Goal: Task Accomplishment & Management: Complete application form

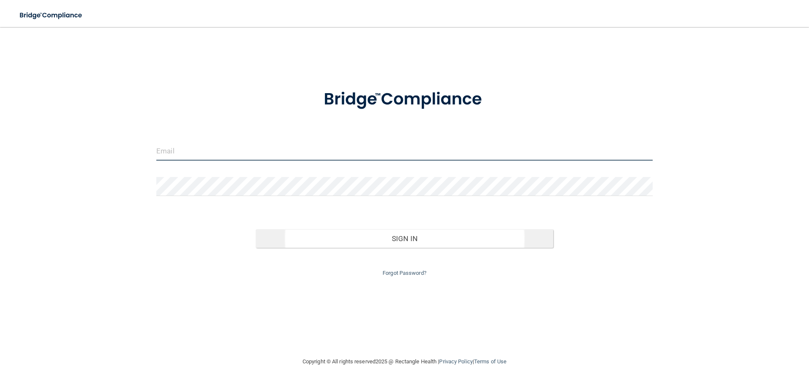
type input "[EMAIL_ADDRESS][DOMAIN_NAME]"
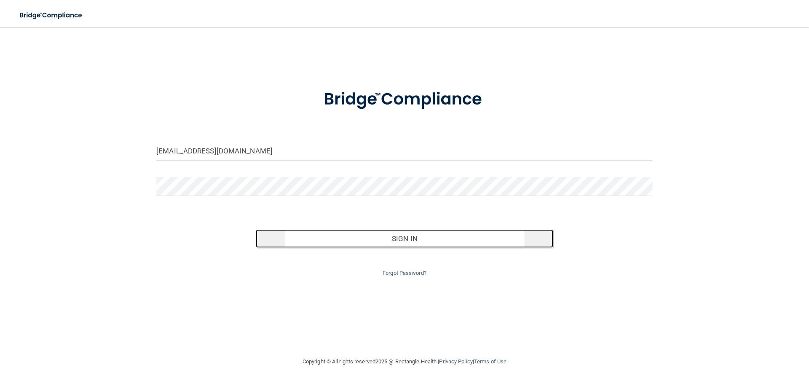
click at [322, 233] on button "Sign In" at bounding box center [405, 238] width 298 height 19
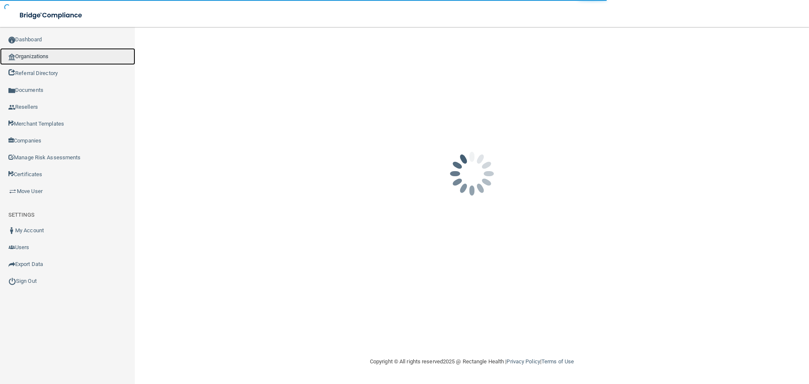
click at [37, 55] on link "Organizations" at bounding box center [67, 56] width 135 height 17
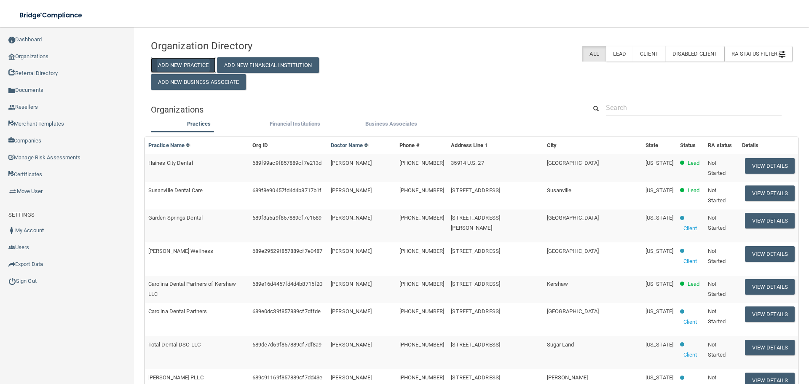
click at [197, 67] on button "Add New Practice" at bounding box center [183, 65] width 65 height 16
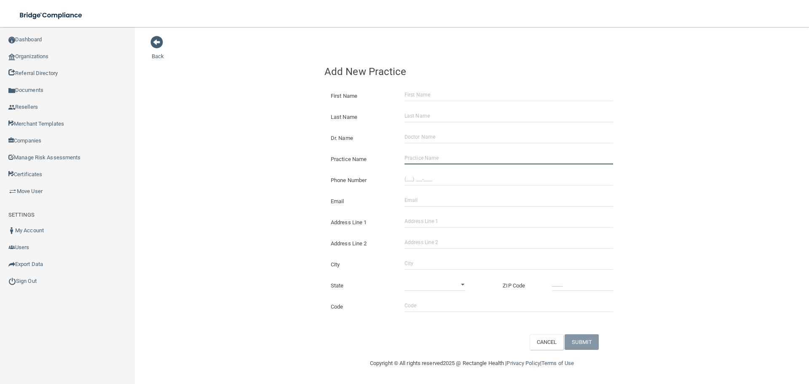
drag, startPoint x: 446, startPoint y: 160, endPoint x: 273, endPoint y: 182, distance: 174.1
click at [446, 160] on input "Practice Name" at bounding box center [508, 158] width 208 height 13
paste input "Affordable Dentist Near Me [GEOGRAPHIC_DATA]"
type input "Affordable Dentist Near Me [GEOGRAPHIC_DATA]"
click at [467, 183] on input "(___) ___-____" at bounding box center [508, 179] width 208 height 13
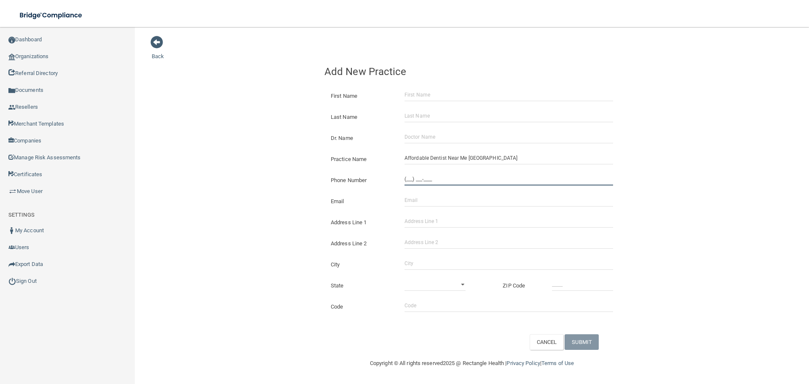
paste input "817) 646-8614"
type input "[PHONE_NUMBER]"
click at [273, 155] on div "Back Add New Practice First Name Last Name Dr. Name Practice Name Affordable De…" at bounding box center [472, 192] width 640 height 314
drag, startPoint x: 433, startPoint y: 195, endPoint x: 375, endPoint y: 189, distance: 58.4
click at [433, 195] on input "Email" at bounding box center [508, 200] width 208 height 13
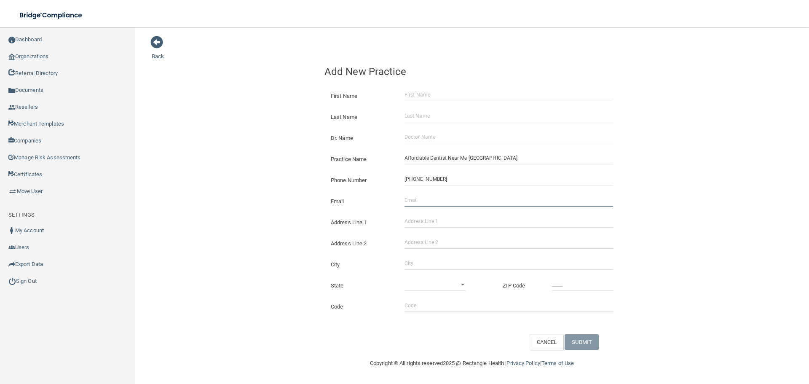
paste input "[EMAIL_ADDRESS][DOMAIN_NAME]"
type input "[EMAIL_ADDRESS][DOMAIN_NAME]"
click at [251, 164] on div "Back Add New Practice First Name Last Name Dr. Name Practice Name Affordable De…" at bounding box center [472, 192] width 640 height 314
click at [444, 223] on input "Address Line 1" at bounding box center [508, 221] width 208 height 13
paste input "1966 [GEOGRAPHIC_DATA]"
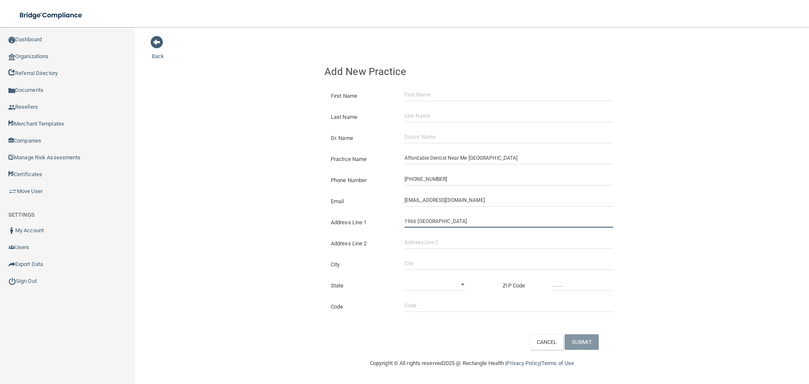
type input "1966 [GEOGRAPHIC_DATA]"
drag, startPoint x: 427, startPoint y: 263, endPoint x: 450, endPoint y: 263, distance: 23.6
click at [427, 263] on input "City" at bounding box center [508, 263] width 208 height 13
type input "[GEOGRAPHIC_DATA]"
click at [449, 285] on select "[US_STATE] [US_STATE] [US_STATE] [US_STATE] [US_STATE] [US_STATE] [US_STATE] [U…" at bounding box center [434, 284] width 61 height 13
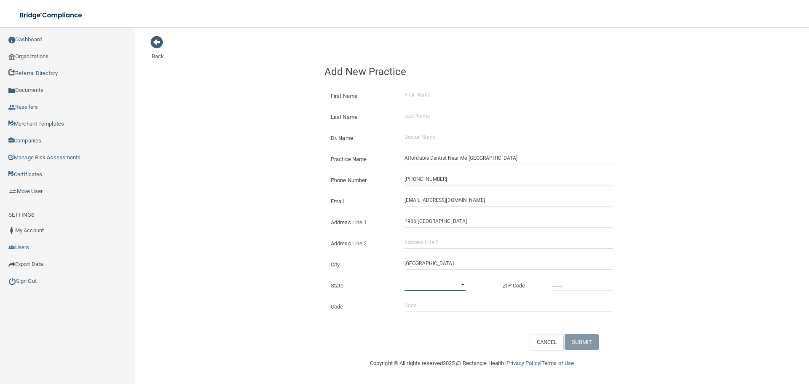
select select "43"
click at [404, 278] on select "[US_STATE] [US_STATE] [US_STATE] [US_STATE] [US_STATE] [US_STATE] [US_STATE] [U…" at bounding box center [434, 284] width 61 height 13
click at [578, 282] on input "_____" at bounding box center [582, 284] width 61 height 13
type input "76164"
drag, startPoint x: 139, startPoint y: 154, endPoint x: 174, endPoint y: 161, distance: 35.7
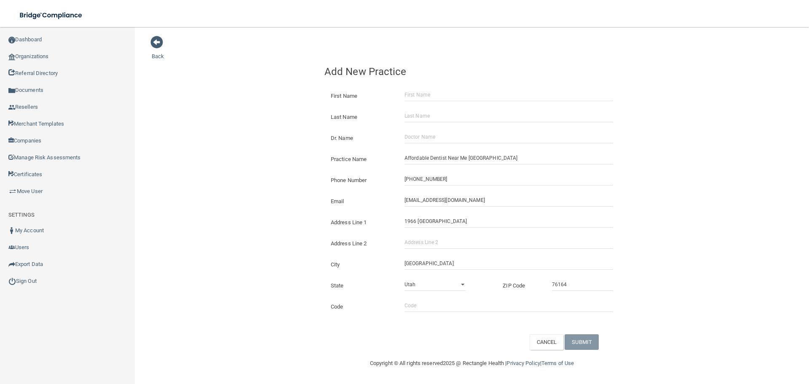
click at [139, 154] on main "Back Add New Practice First Name Last Name Dr. Name Practice Name Affordable De…" at bounding box center [472, 205] width 674 height 357
click at [446, 143] on input "Dr. Name" at bounding box center [508, 137] width 208 height 13
paste input "[PERSON_NAME]"
drag, startPoint x: 415, startPoint y: 138, endPoint x: 129, endPoint y: 149, distance: 286.2
click at [136, 149] on main "Back Add New Practice First Name Last Name Dr. Name [GEOGRAPHIC_DATA] Osman Pra…" at bounding box center [472, 205] width 674 height 357
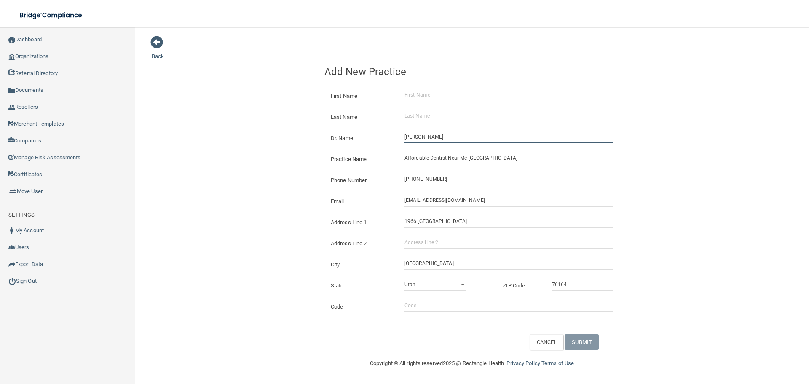
click at [406, 139] on input "[PERSON_NAME]" at bounding box center [508, 137] width 208 height 13
type input "[PERSON_NAME]"
click at [423, 91] on input "First Name" at bounding box center [508, 94] width 208 height 13
paste input "[PERSON_NAME]"
click at [436, 93] on input "[PERSON_NAME]" at bounding box center [508, 94] width 208 height 13
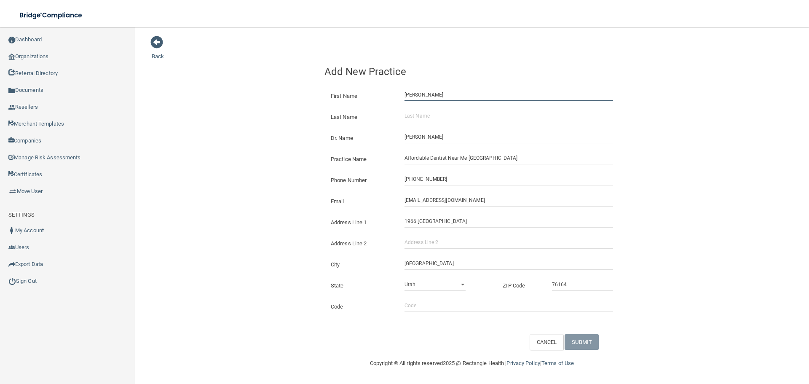
click at [436, 93] on input "[PERSON_NAME]" at bounding box center [508, 94] width 208 height 13
type input "[PERSON_NAME]"
click at [436, 109] on input "Last Name" at bounding box center [508, 115] width 208 height 13
paste input "[PERSON_NAME]"
type input "[PERSON_NAME]"
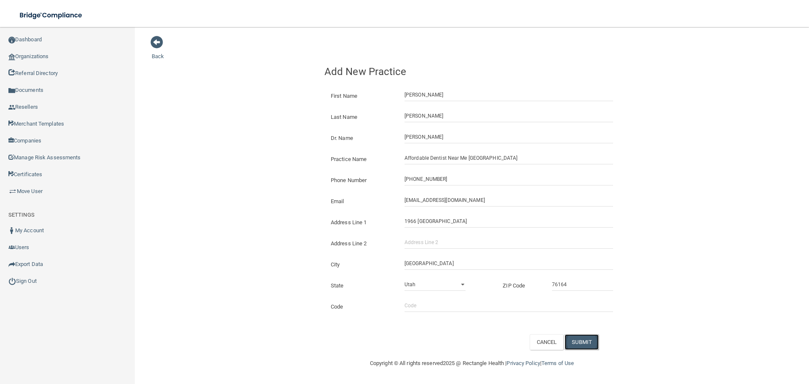
click at [596, 347] on button "SUBMIT" at bounding box center [581, 342] width 34 height 16
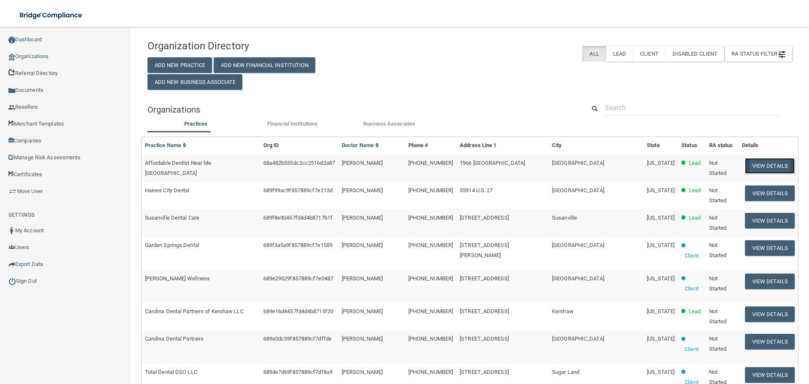
drag, startPoint x: 737, startPoint y: 172, endPoint x: 740, endPoint y: 167, distance: 6.4
click at [745, 172] on button "View Details" at bounding box center [770, 166] width 50 height 16
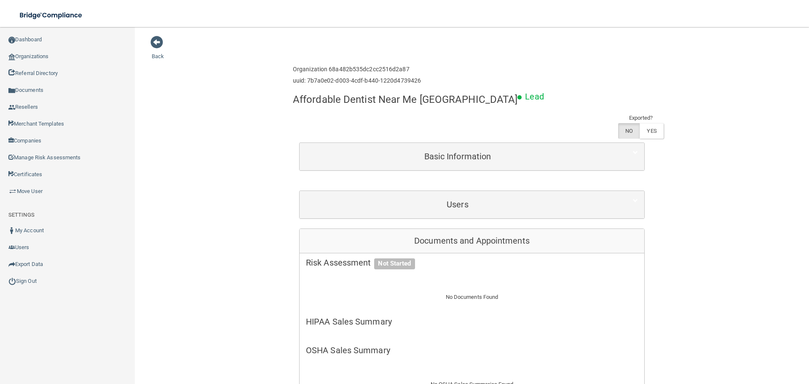
click at [48, 59] on link "Organizations" at bounding box center [67, 56] width 135 height 17
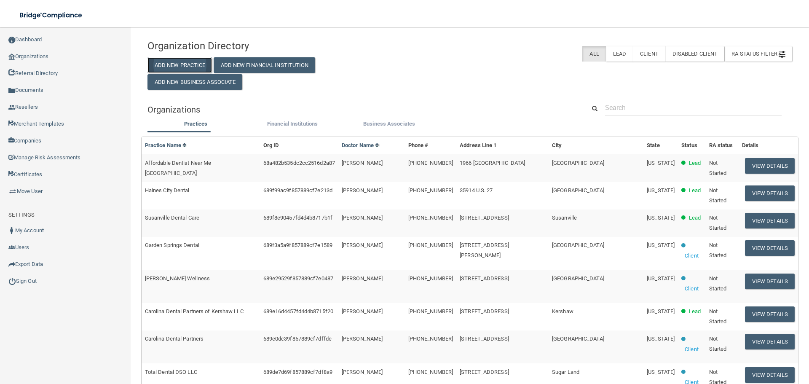
click at [184, 60] on button "Add New Practice" at bounding box center [179, 65] width 65 height 16
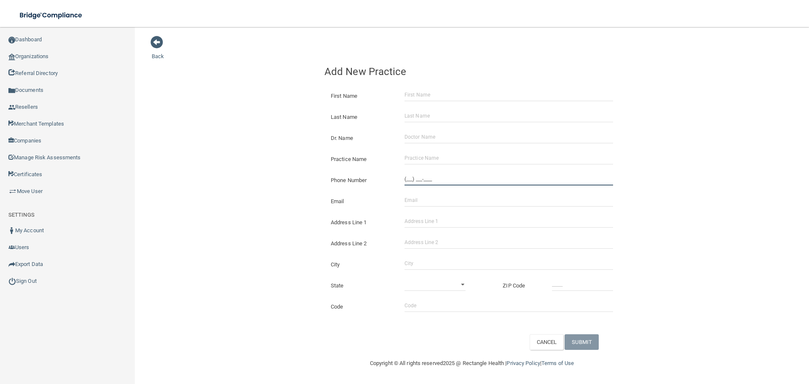
drag, startPoint x: 428, startPoint y: 176, endPoint x: 442, endPoint y: 200, distance: 28.1
click at [428, 176] on input "(___) ___-____" at bounding box center [508, 179] width 208 height 13
paste input "tel"
type input "(___) ___-____"
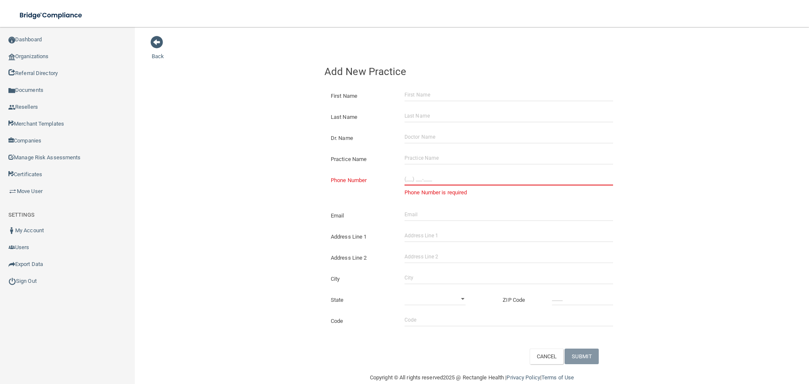
click at [298, 206] on div "Back Add New Practice First Name Last Name Dr. Name Practice Name Phone Number …" at bounding box center [472, 199] width 640 height 328
click at [424, 155] on input "Practice Name" at bounding box center [508, 158] width 208 height 13
paste input "Isd Inc"
type input "Isd Inc"
click at [182, 158] on div "Back Add New Practice First Name Last Name Dr. Name Practice Name Isd Inc Phone…" at bounding box center [472, 199] width 640 height 328
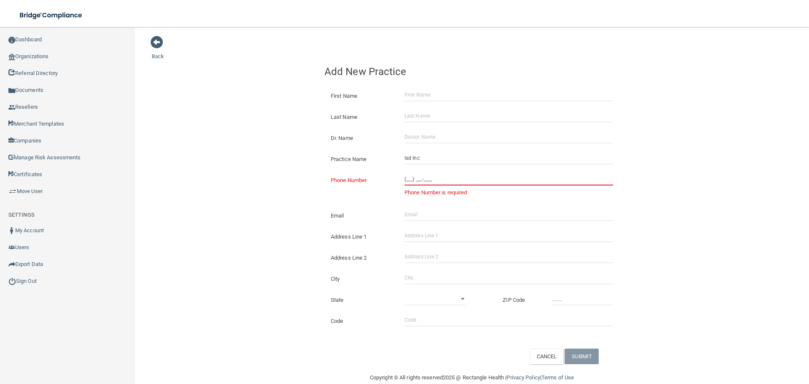
drag, startPoint x: 420, startPoint y: 183, endPoint x: 415, endPoint y: 183, distance: 5.5
click at [420, 183] on input "(___) ___-____" at bounding box center [508, 179] width 208 height 13
paste input "917) 770-5690"
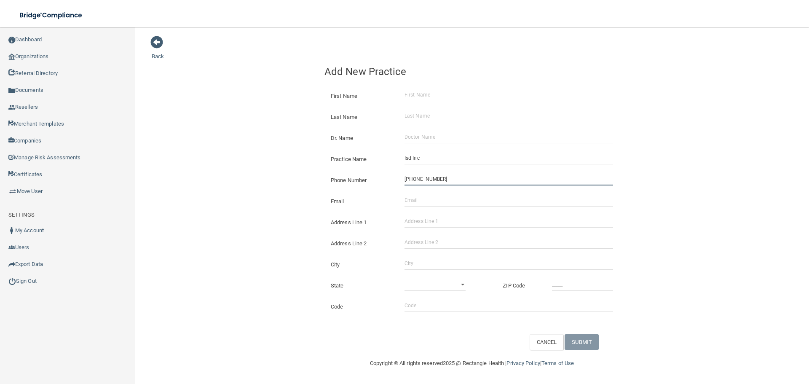
type input "[PHONE_NUMBER]"
click at [254, 161] on div "Back Add New Practice First Name Last Name Dr. Name Practice Name Isd Inc Phone…" at bounding box center [472, 192] width 640 height 314
drag, startPoint x: 415, startPoint y: 222, endPoint x: 433, endPoint y: 222, distance: 18.5
click at [415, 222] on input "Address Line 1" at bounding box center [508, 221] width 208 height 13
paste input "[STREET_ADDRESS]"
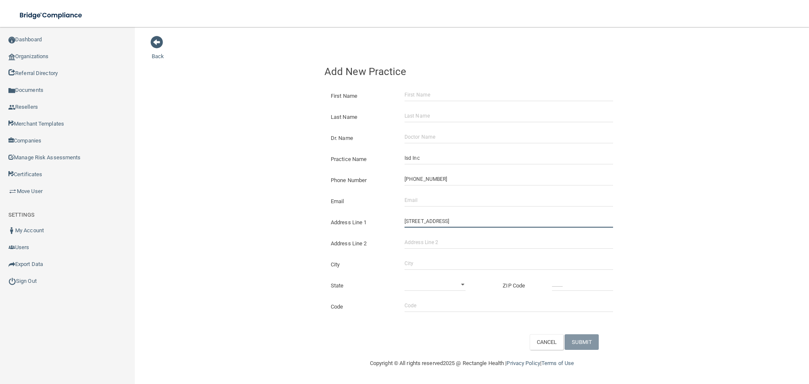
drag, startPoint x: 478, startPoint y: 223, endPoint x: 449, endPoint y: 224, distance: 29.1
click at [449, 224] on input "[STREET_ADDRESS]" at bounding box center [508, 221] width 208 height 13
type input "[STREET_ADDRESS]"
click at [443, 246] on input "Address Line 2" at bounding box center [508, 242] width 208 height 13
paste input "Suite 1"
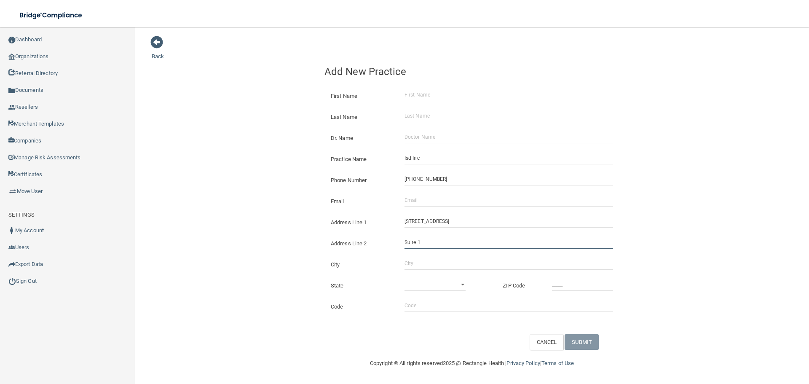
type input "Suite 1"
click at [417, 265] on input "City" at bounding box center [508, 263] width 208 height 13
type input "Lakewood"
click at [441, 278] on select "[US_STATE] [US_STATE] [US_STATE] [US_STATE] [US_STATE] [US_STATE] [US_STATE] [U…" at bounding box center [434, 284] width 61 height 13
select select "47"
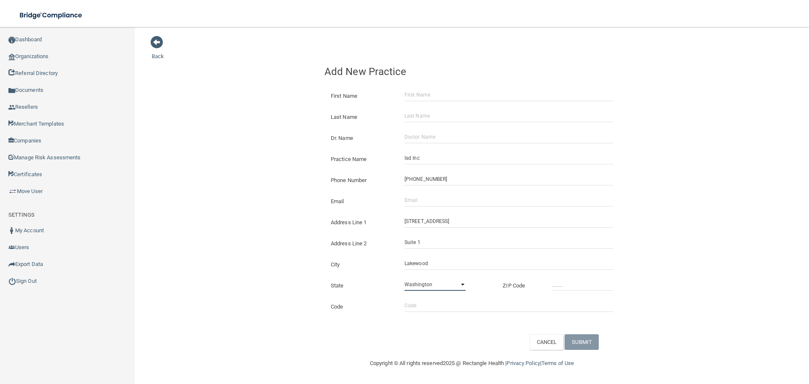
click at [404, 278] on select "[US_STATE] [US_STATE] [US_STATE] [US_STATE] [US_STATE] [US_STATE] [US_STATE] [U…" at bounding box center [434, 284] width 61 height 13
click at [585, 285] on input "_____" at bounding box center [582, 284] width 61 height 13
type input "98499"
click at [264, 279] on div "Back Add New Practice First Name Last Name Dr. Name Practice Name Isd Inc Phone…" at bounding box center [472, 192] width 640 height 314
drag, startPoint x: 441, startPoint y: 200, endPoint x: 421, endPoint y: 200, distance: 19.4
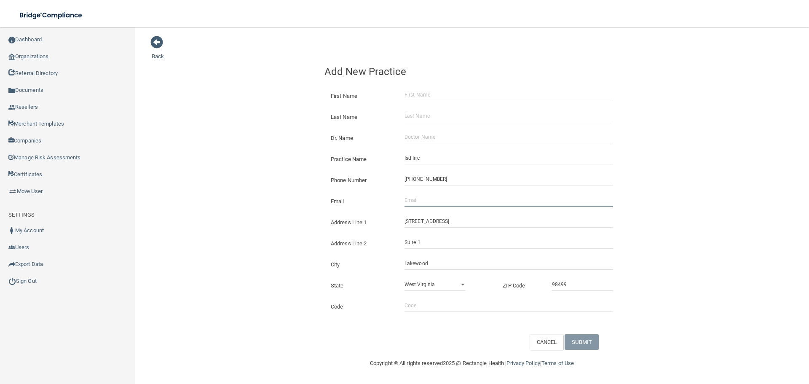
click at [441, 200] on input "Email" at bounding box center [508, 200] width 208 height 13
paste input "[EMAIL_ADDRESS][DOMAIN_NAME]"
type input "[EMAIL_ADDRESS][DOMAIN_NAME]"
click at [259, 188] on div "Back Add New Practice First Name Last Name Dr. Name Practice Name Isd Inc Phone…" at bounding box center [472, 192] width 640 height 314
drag, startPoint x: 441, startPoint y: 137, endPoint x: 436, endPoint y: 126, distance: 11.9
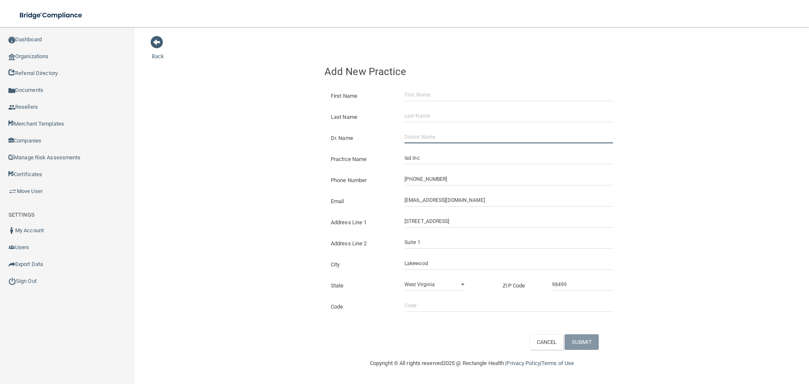
click at [441, 137] on input "Dr. Name" at bounding box center [508, 137] width 208 height 13
paste input "[PERSON_NAME]"
type input "[PERSON_NAME]"
click at [427, 100] on input "First Name" at bounding box center [508, 94] width 208 height 13
paste input "[PERSON_NAME]"
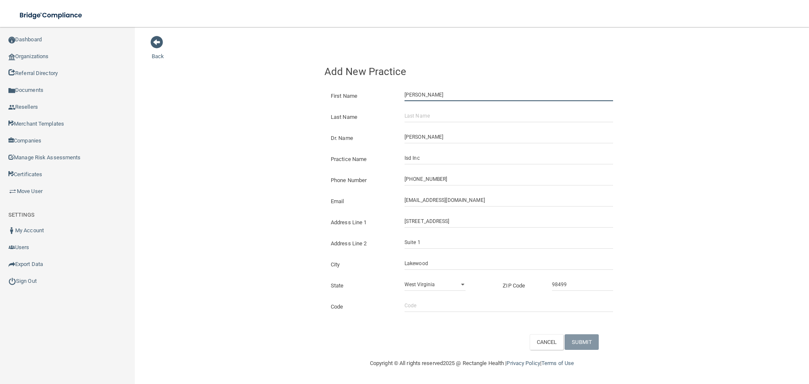
click at [428, 99] on input "[PERSON_NAME]" at bounding box center [508, 94] width 208 height 13
type input "Karina"
drag, startPoint x: 430, startPoint y: 110, endPoint x: 430, endPoint y: 116, distance: 5.9
click at [430, 110] on input "Last Name" at bounding box center [508, 115] width 208 height 13
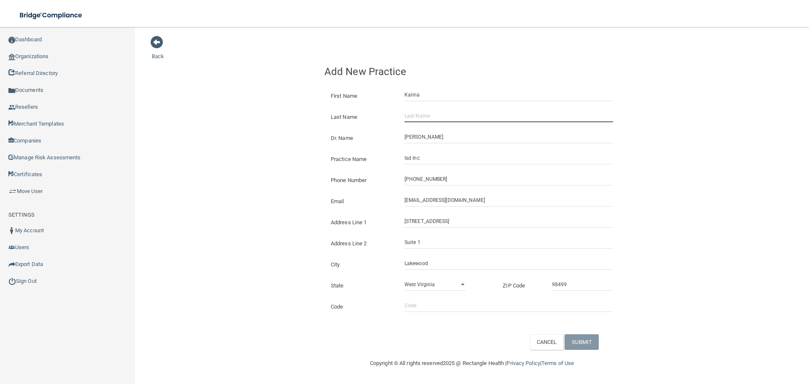
paste input "[PERSON_NAME]"
type input "[PERSON_NAME]"
click at [576, 345] on button "SUBMIT" at bounding box center [581, 342] width 34 height 16
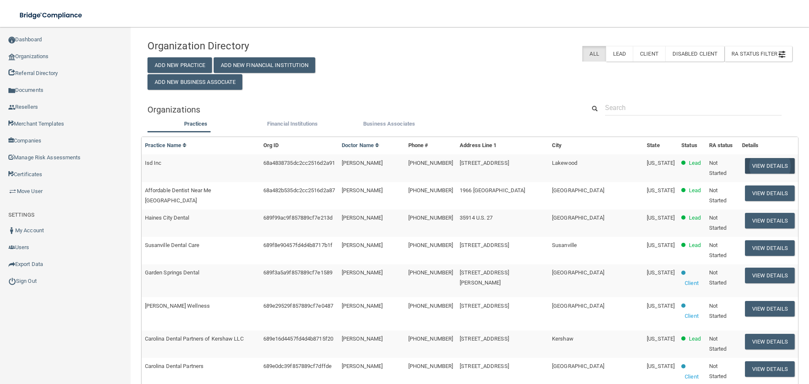
drag, startPoint x: 716, startPoint y: 163, endPoint x: 743, endPoint y: 171, distance: 28.6
click at [716, 163] on span "Not Started" at bounding box center [718, 168] width 18 height 16
click at [745, 171] on button "View Details" at bounding box center [770, 166] width 50 height 16
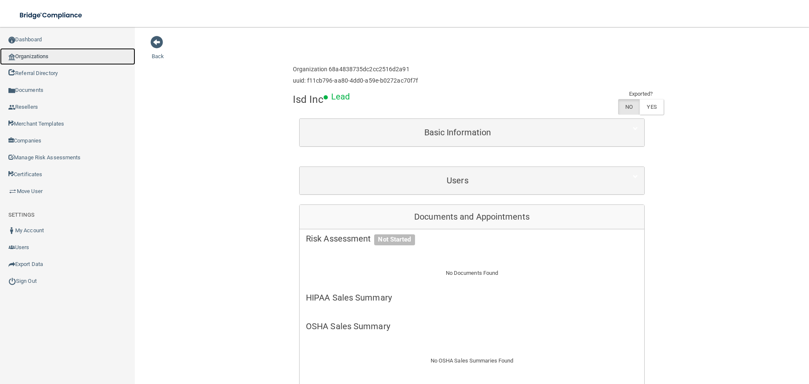
click at [53, 56] on link "Organizations" at bounding box center [67, 56] width 135 height 17
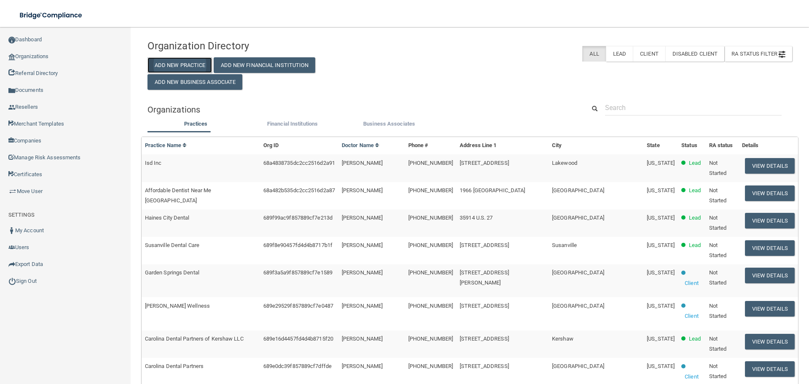
click at [207, 61] on button "Add New Practice" at bounding box center [179, 65] width 65 height 16
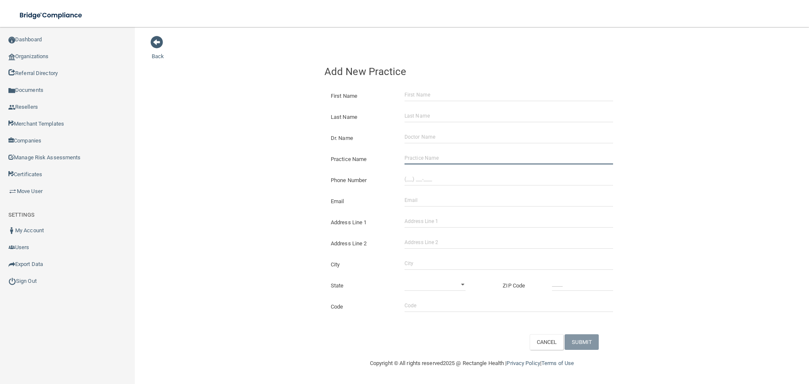
click at [465, 152] on input "Practice Name" at bounding box center [508, 158] width 208 height 13
paste input "Polaris Eye & Laser"
type input "Polaris Eye & Laser"
drag, startPoint x: 441, startPoint y: 179, endPoint x: 136, endPoint y: 161, distance: 305.0
click at [440, 179] on input "(___) ___-____" at bounding box center [508, 179] width 208 height 13
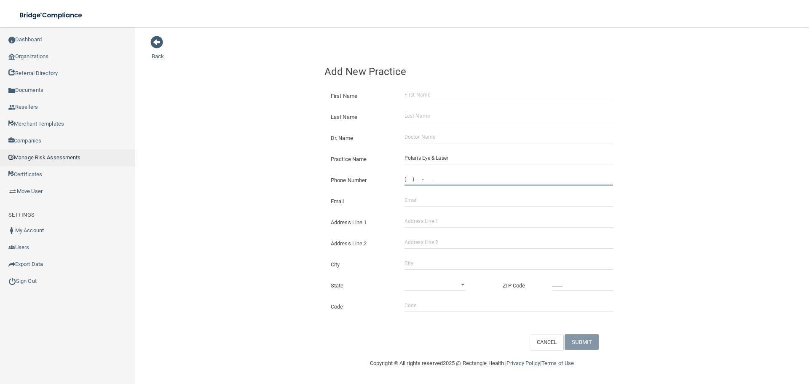
paste input "408) 358-3932"
type input "[PHONE_NUMBER]"
drag, startPoint x: 424, startPoint y: 219, endPoint x: 423, endPoint y: 240, distance: 20.7
click at [424, 219] on input "Address Line 1" at bounding box center [508, 221] width 208 height 13
paste input "[STREET_ADDRESS]"
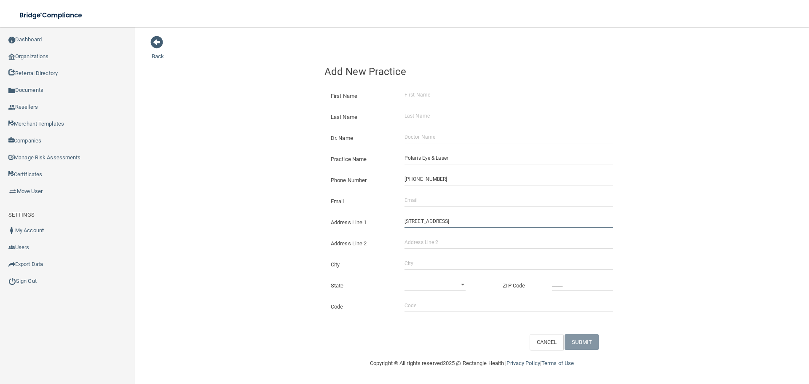
type input "[STREET_ADDRESS]"
click at [425, 262] on input "City" at bounding box center [508, 263] width 208 height 13
type input "Los Gatos"
click at [441, 288] on select "[US_STATE] [US_STATE] [US_STATE] [US_STATE] [US_STATE] [US_STATE] [US_STATE] [U…" at bounding box center [434, 284] width 61 height 13
select select "4"
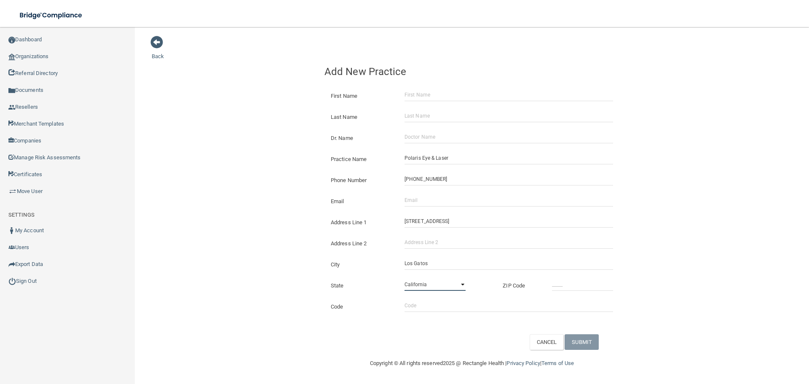
click at [404, 278] on select "[US_STATE] [US_STATE] [US_STATE] [US_STATE] [US_STATE] [US_STATE] [US_STATE] [U…" at bounding box center [434, 284] width 61 height 13
click at [568, 276] on div "State [US_STATE] [US_STATE] [US_STATE] [US_STATE] [US_STATE] [US_STATE] [US_STA…" at bounding box center [471, 282] width 307 height 21
click at [571, 282] on input "_____" at bounding box center [582, 284] width 61 height 13
type input "95032"
click at [205, 274] on div "Back Add New Practice First Name Last Name Dr. Name Practice Name Polaris Eye &…" at bounding box center [472, 192] width 640 height 314
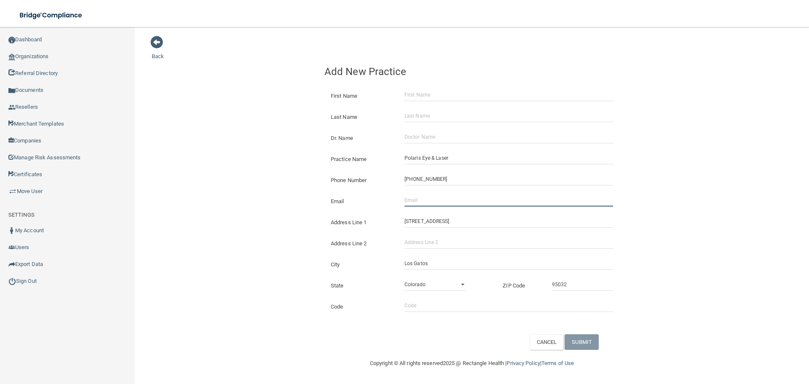
click at [427, 203] on input "Email" at bounding box center [508, 200] width 208 height 13
paste input "[EMAIL_ADDRESS][DOMAIN_NAME]"
type input "[EMAIL_ADDRESS][DOMAIN_NAME]"
click at [431, 138] on input "Dr. Name" at bounding box center [508, 137] width 208 height 13
paste input "[PERSON_NAME]"
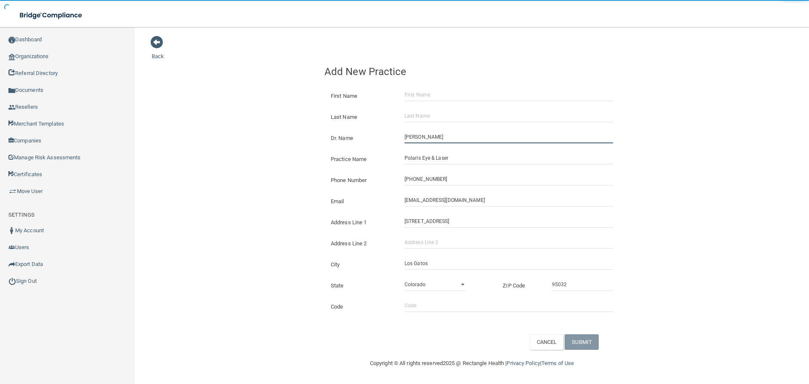
type input "[PERSON_NAME]"
click at [420, 85] on div "First Name" at bounding box center [471, 92] width 307 height 21
click at [419, 89] on input "First Name" at bounding box center [508, 94] width 208 height 13
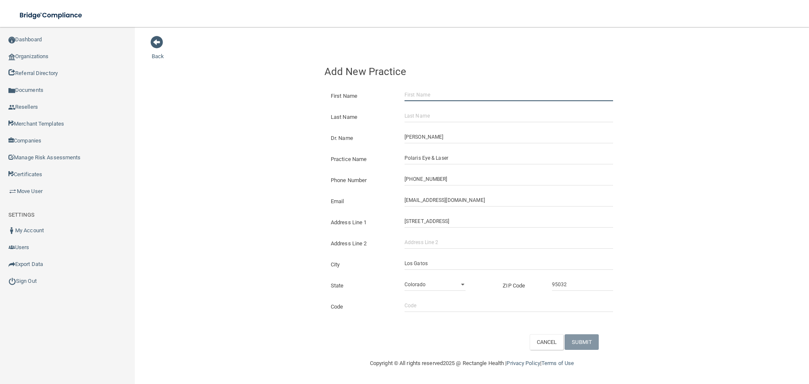
paste input "[PERSON_NAME]"
click at [426, 91] on input "[PERSON_NAME]" at bounding box center [508, 94] width 208 height 13
click at [426, 92] on input "[PERSON_NAME]" at bounding box center [508, 94] width 208 height 13
click at [430, 94] on input "[PERSON_NAME]" at bounding box center [508, 94] width 208 height 13
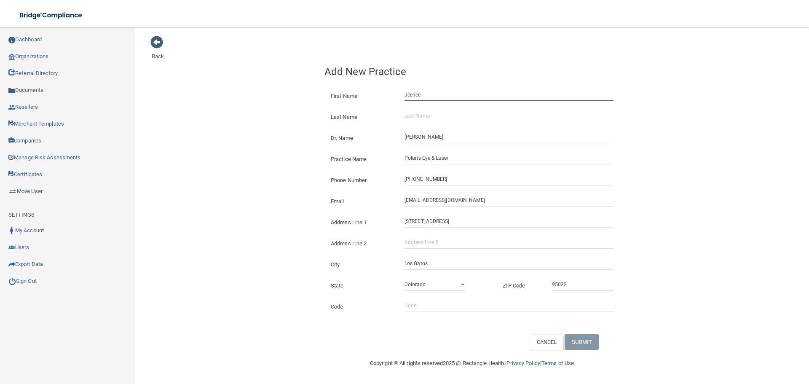
type input "Jeehee"
click at [429, 118] on input "Last Name" at bounding box center [508, 115] width 208 height 13
paste input "[PERSON_NAME]"
type input "[PERSON_NAME]"
click at [580, 343] on button "SUBMIT" at bounding box center [581, 342] width 34 height 16
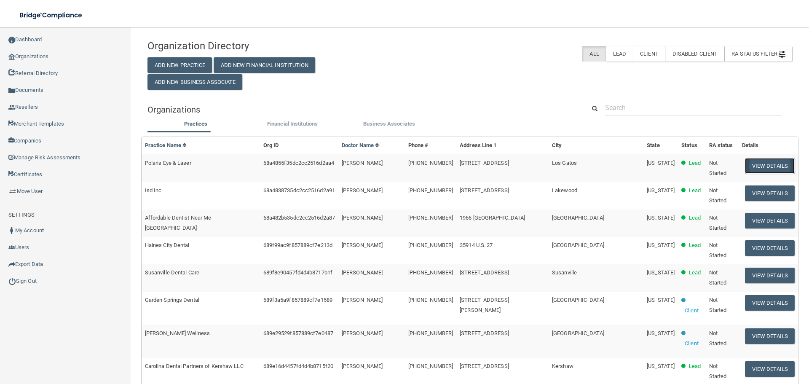
click at [775, 165] on button "View Details" at bounding box center [770, 166] width 50 height 16
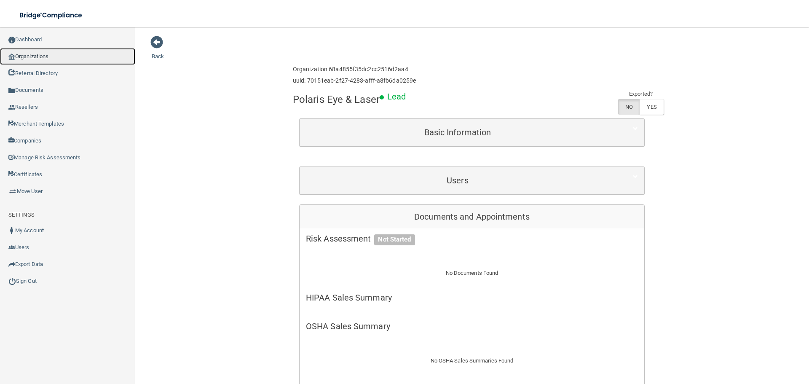
click at [29, 56] on link "Organizations" at bounding box center [67, 56] width 135 height 17
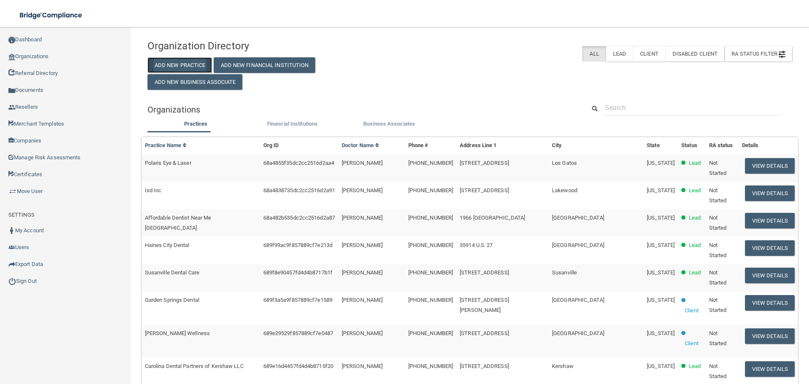
click at [164, 69] on button "Add New Practice" at bounding box center [179, 65] width 65 height 16
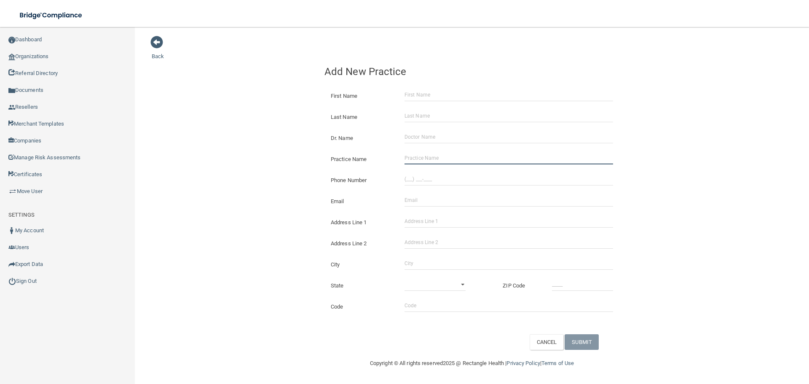
click at [431, 163] on input "Practice Name" at bounding box center [508, 158] width 208 height 13
paste input "[PERSON_NAME] Dentistry"
type input "[PERSON_NAME] Dentistry"
click at [410, 181] on input "(___) ___-____" at bounding box center [508, 179] width 208 height 13
paste input "858) 273-0111"
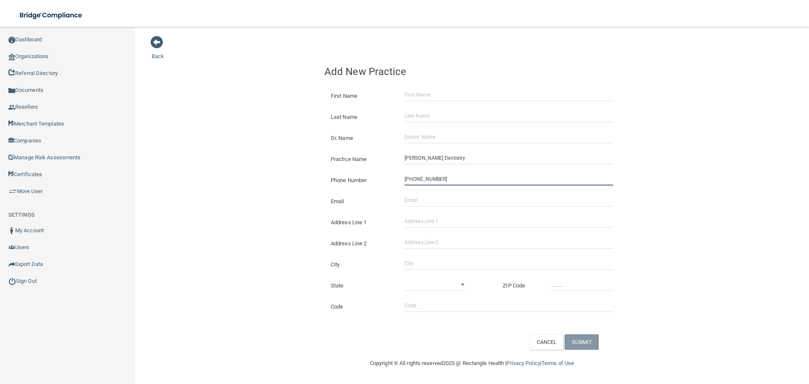
type input "[PHONE_NUMBER]"
click at [238, 168] on div "Back Add New Practice First Name Last Name Dr. Name Practice Name [PERSON_NAME]…" at bounding box center [472, 192] width 640 height 314
click at [426, 201] on input "Email" at bounding box center [508, 200] width 208 height 13
paste input "[STREET_ADDRESS]"
type input "[STREET_ADDRESS]"
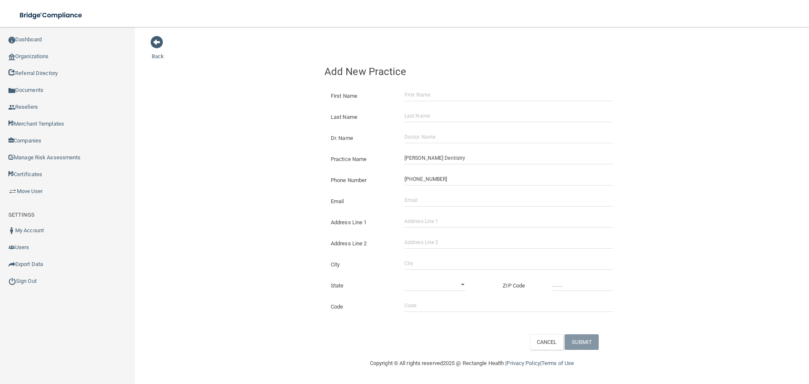
click at [430, 216] on form "First Name Last Name Dr. Name Practice Name [PERSON_NAME] Dentistry Phone Numbe…" at bounding box center [471, 215] width 295 height 267
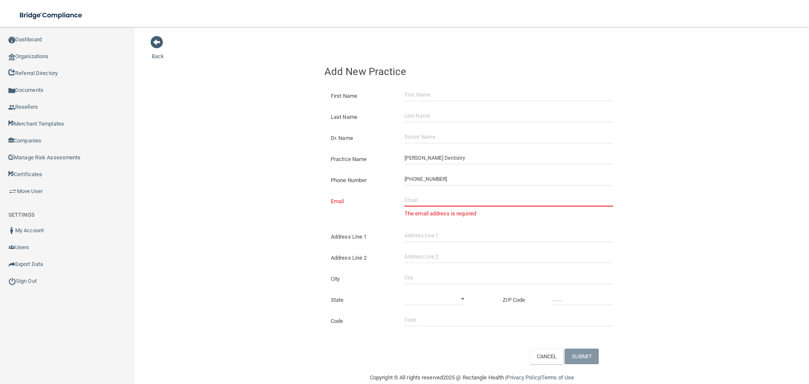
click at [423, 229] on div "Address Line 1" at bounding box center [471, 233] width 307 height 21
click at [437, 238] on input "Address Line 1" at bounding box center [508, 235] width 208 height 13
paste input "[STREET_ADDRESS]"
drag, startPoint x: 477, startPoint y: 235, endPoint x: 445, endPoint y: 235, distance: 32.0
click at [445, 235] on input "[STREET_ADDRESS]" at bounding box center [508, 235] width 208 height 13
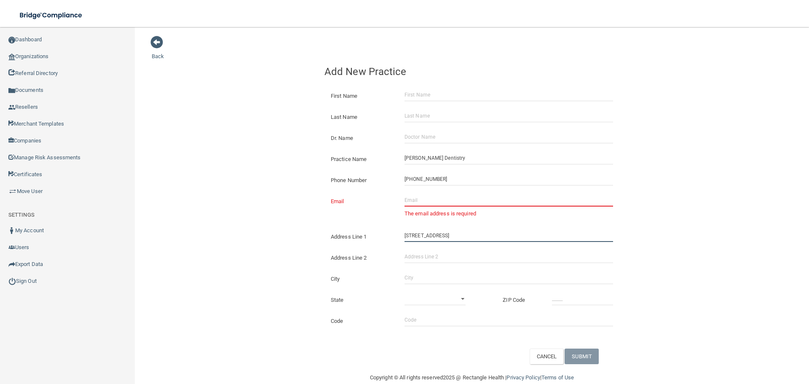
type input "[STREET_ADDRESS]"
drag, startPoint x: 438, startPoint y: 251, endPoint x: 433, endPoint y: 256, distance: 6.6
click at [436, 254] on input "Address Line 2" at bounding box center [508, 256] width 208 height 13
paste input "Suite 2"
type input "Suite 2"
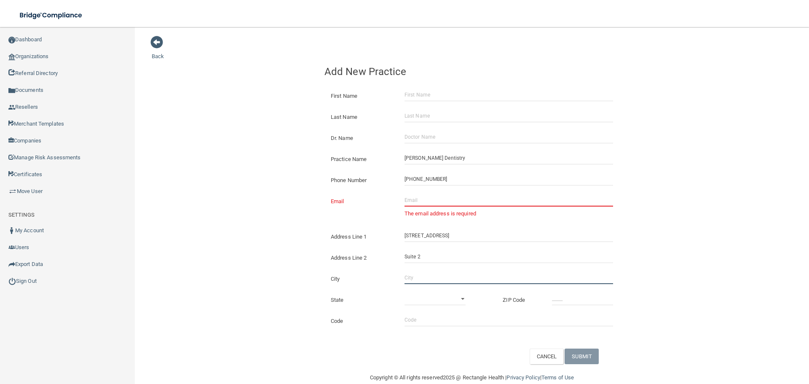
click at [412, 278] on input "City" at bounding box center [508, 277] width 208 height 13
type input "[GEOGRAPHIC_DATA]"
click at [421, 292] on div "State [US_STATE] [US_STATE] [US_STATE] [US_STATE] [US_STATE] [US_STATE] [US_STA…" at bounding box center [471, 296] width 307 height 21
click at [431, 299] on select "[US_STATE] [US_STATE] [US_STATE] [US_STATE] [US_STATE] [US_STATE] [US_STATE] [U…" at bounding box center [434, 298] width 61 height 13
select select "4"
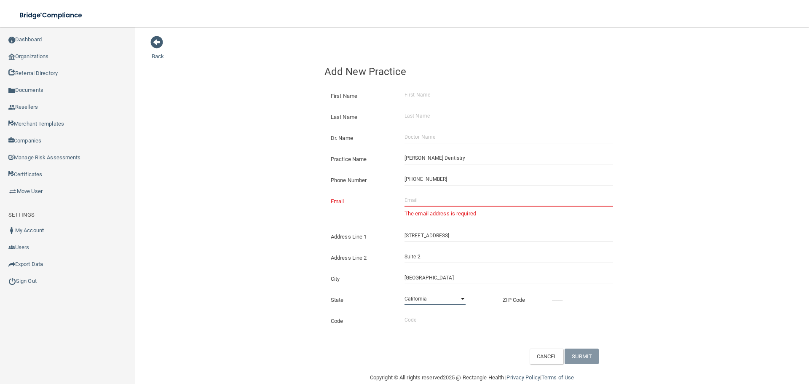
click at [404, 292] on select "[US_STATE] [US_STATE] [US_STATE] [US_STATE] [US_STATE] [US_STATE] [US_STATE] [U…" at bounding box center [434, 298] width 61 height 13
click at [552, 300] on input "_____" at bounding box center [582, 298] width 61 height 13
type input "92109"
click at [434, 131] on input "Dr. Name" at bounding box center [508, 137] width 208 height 13
click at [422, 98] on input "First Name" at bounding box center [508, 94] width 208 height 13
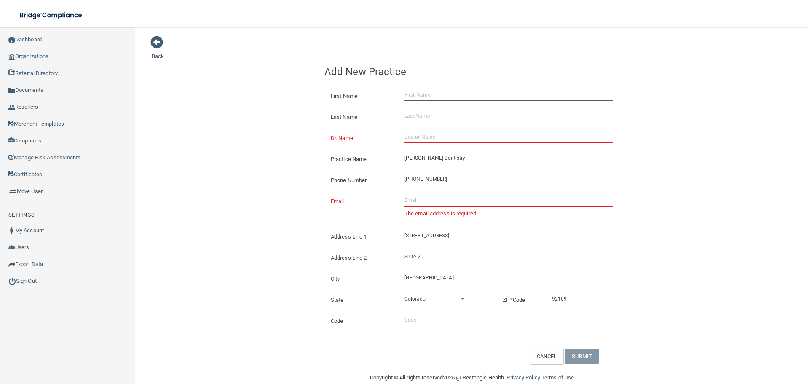
paste input "[PERSON_NAME]"
click at [430, 96] on input "[PERSON_NAME]" at bounding box center [508, 94] width 208 height 13
type input "[PERSON_NAME]"
click at [431, 107] on div "Last Name" at bounding box center [471, 113] width 307 height 21
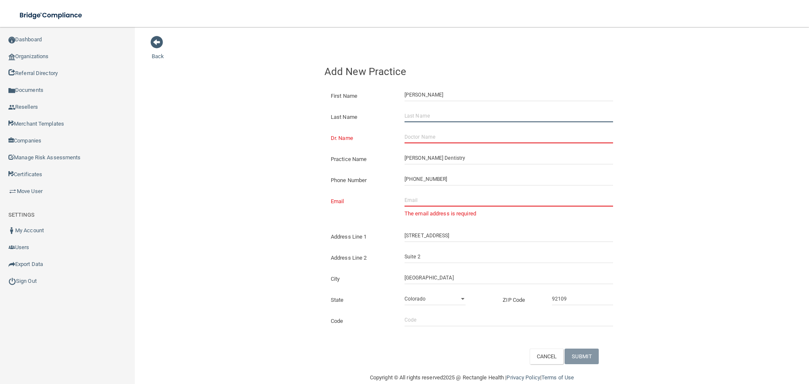
click at [420, 112] on input "Last Name" at bounding box center [508, 115] width 208 height 13
paste input "[PERSON_NAME]"
type input "[PERSON_NAME]"
click at [431, 194] on input "Email" at bounding box center [508, 200] width 208 height 13
paste input "[EMAIL_ADDRESS][DOMAIN_NAME]"
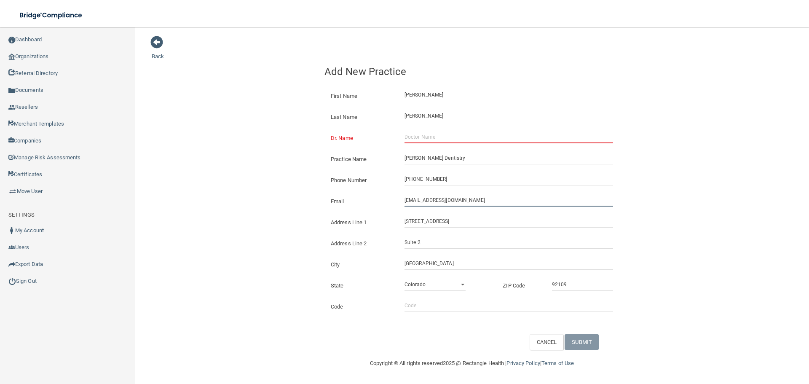
drag, startPoint x: 451, startPoint y: 202, endPoint x: 414, endPoint y: 207, distance: 37.3
click at [414, 207] on div "Email [EMAIL_ADDRESS][DOMAIN_NAME] The email address is already taken" at bounding box center [471, 197] width 307 height 21
type input "[EMAIL_ADDRESS][DOMAIN_NAME]"
click at [421, 137] on input "Dr. Name" at bounding box center [508, 137] width 208 height 13
paste input "janellebacinodd"
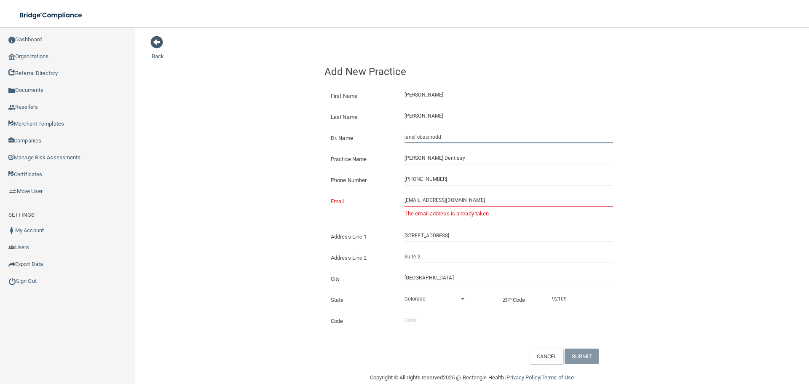
click at [417, 140] on input "janellebacinodd" at bounding box center [508, 137] width 208 height 13
click at [433, 140] on input "[PERSON_NAME]" at bounding box center [508, 137] width 208 height 13
click at [443, 139] on input "[PERSON_NAME] dd" at bounding box center [508, 137] width 208 height 13
type input "[PERSON_NAME] dds"
click at [415, 203] on input "[EMAIL_ADDRESS][DOMAIN_NAME]" at bounding box center [508, 200] width 208 height 13
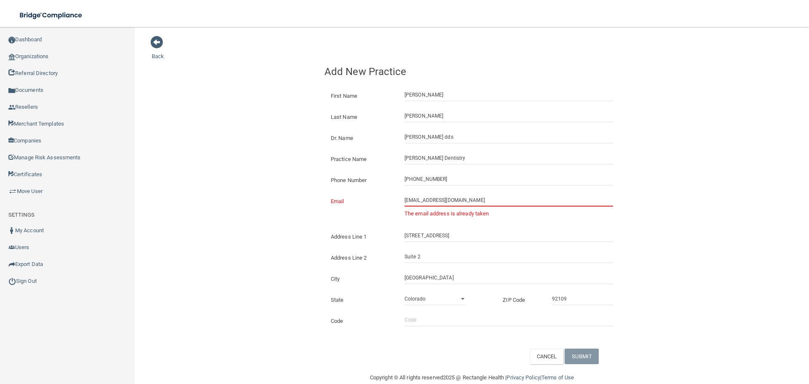
click at [421, 200] on input "[EMAIL_ADDRESS][DOMAIN_NAME]" at bounding box center [508, 200] width 208 height 13
click at [29, 60] on link "Organizations" at bounding box center [67, 56] width 135 height 17
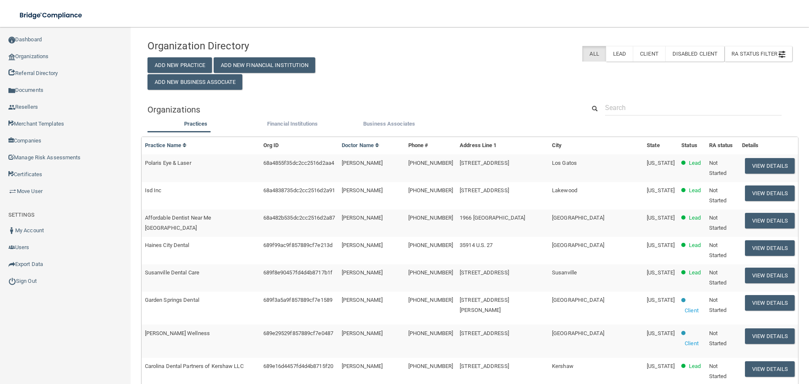
click at [671, 119] on div "Practices Financial Institutions Business Associates Practices Practice Name Or…" at bounding box center [469, 380] width 644 height 523
click at [653, 105] on input "text" at bounding box center [693, 108] width 176 height 16
paste input "[EMAIL_ADDRESS][DOMAIN_NAME]"
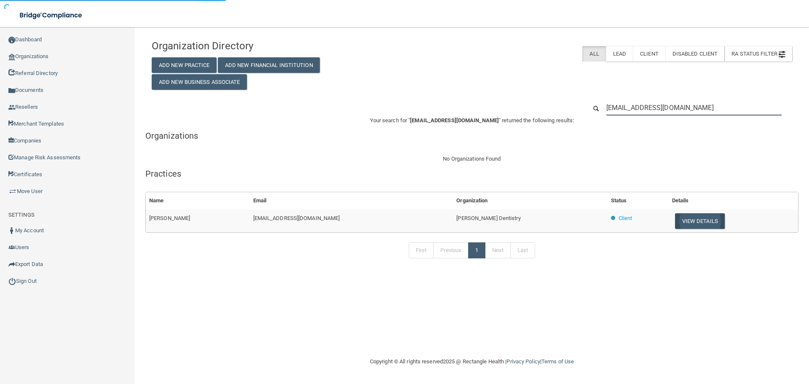
type input "[EMAIL_ADDRESS][DOMAIN_NAME]"
click at [675, 219] on button "View Details" at bounding box center [700, 221] width 50 height 16
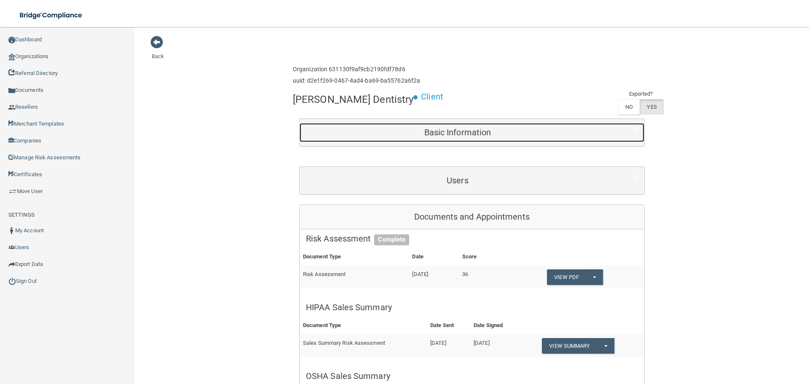
click at [454, 142] on div "Basic Information" at bounding box center [457, 132] width 316 height 19
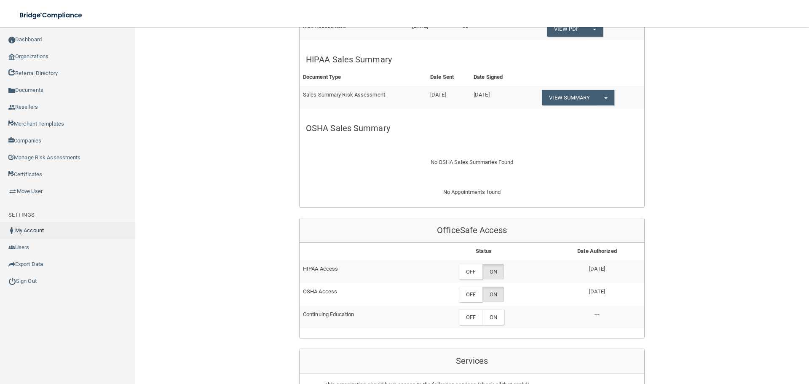
scroll to position [505, 0]
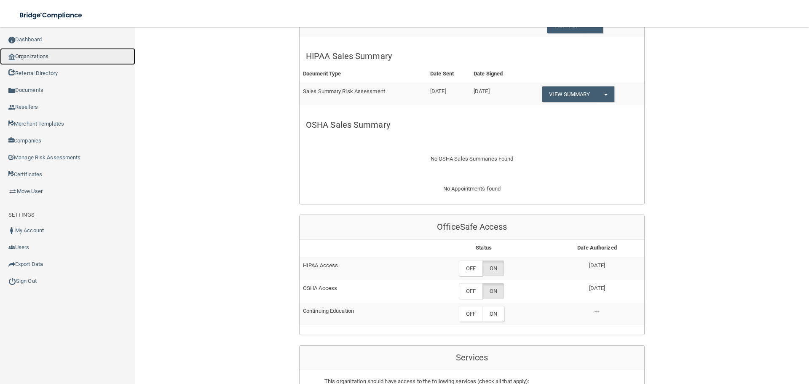
click at [72, 61] on link "Organizations" at bounding box center [67, 56] width 135 height 17
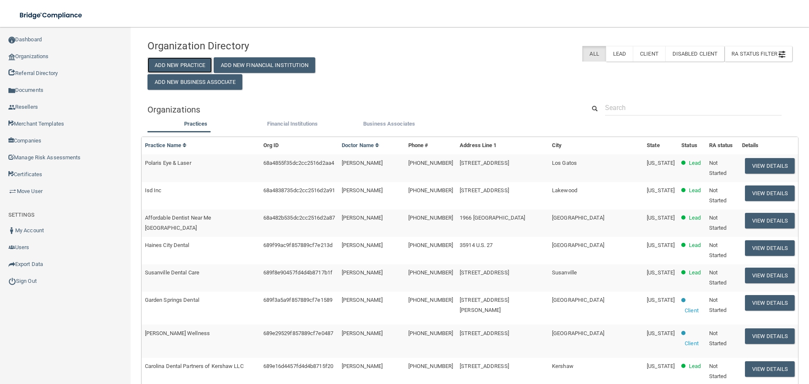
drag, startPoint x: 179, startPoint y: 64, endPoint x: 239, endPoint y: 102, distance: 71.2
click at [179, 64] on button "Add New Practice" at bounding box center [179, 65] width 65 height 16
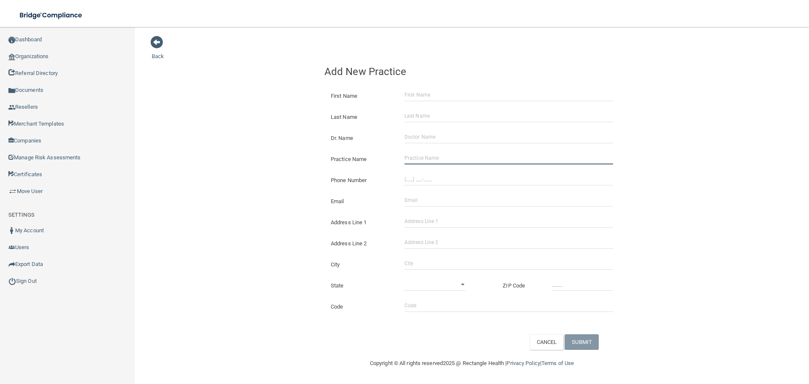
click at [410, 154] on input "Practice Name" at bounding box center [508, 158] width 208 height 13
paste input "Contemporary Dentistry and Implantology Specialty"
type input "Contemporary Dentistry and Implantology Specialty"
click at [449, 178] on input "(___) ___-____" at bounding box center [508, 179] width 208 height 13
paste input "978) 532-0288"
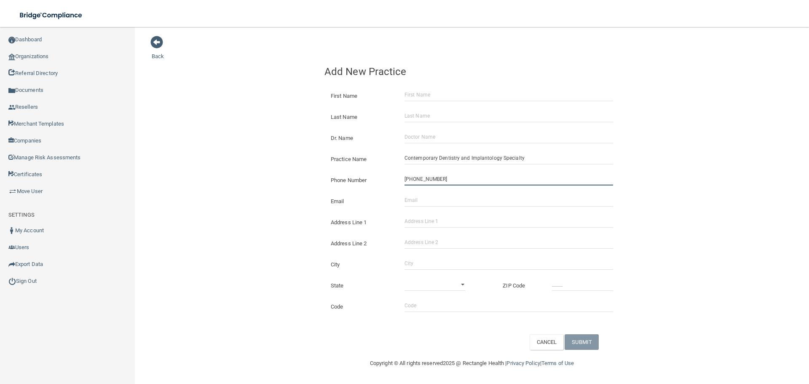
type input "[PHONE_NUMBER]"
click at [226, 181] on div "Back Add New Practice First Name Last Name Dr. Name Practice Name Contemporary …" at bounding box center [472, 192] width 640 height 314
click at [423, 224] on input "Address Line 1" at bounding box center [508, 221] width 208 height 13
paste input "[STREET_ADDRESS][PERSON_NAME]"
type input "[STREET_ADDRESS][PERSON_NAME]"
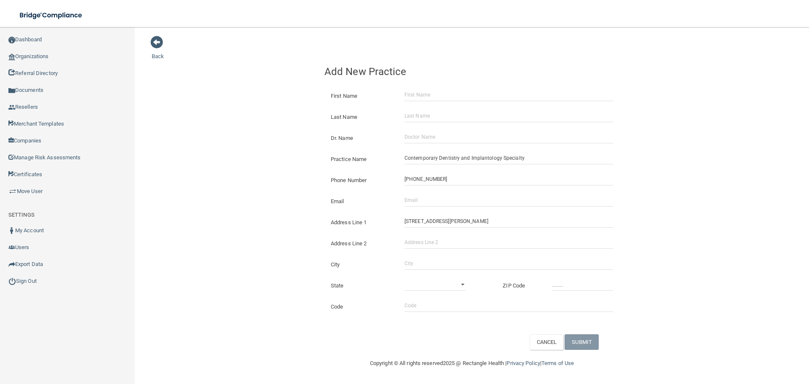
click at [436, 256] on div "City" at bounding box center [471, 261] width 307 height 21
click at [434, 265] on input "City" at bounding box center [508, 263] width 208 height 13
type input "Peabody"
drag, startPoint x: 430, startPoint y: 284, endPoint x: 430, endPoint y: 290, distance: 5.9
click at [430, 290] on select "[US_STATE] [US_STATE] [US_STATE] [US_STATE] [US_STATE] [US_STATE] [US_STATE] [U…" at bounding box center [434, 284] width 61 height 13
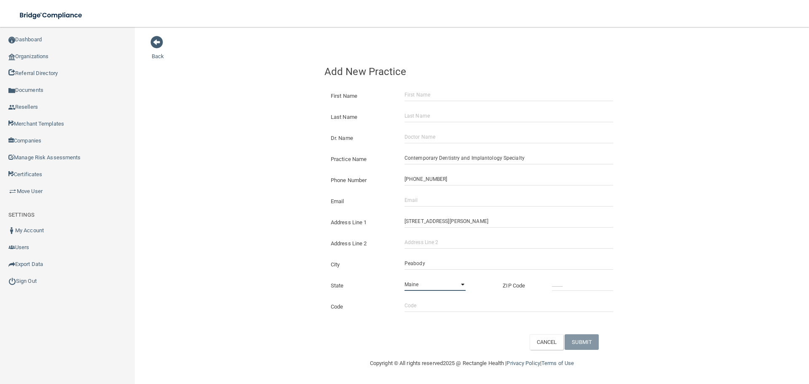
click at [404, 278] on select "[US_STATE] [US_STATE] [US_STATE] [US_STATE] [US_STATE] [US_STATE] [US_STATE] [U…" at bounding box center [434, 284] width 61 height 13
click at [430, 290] on select "[US_STATE] [US_STATE] [US_STATE] [US_STATE] [US_STATE] [US_STATE] [US_STATE] [U…" at bounding box center [434, 284] width 61 height 13
select select "21"
click at [404, 278] on select "[US_STATE] [US_STATE] [US_STATE] [US_STATE] [US_STATE] [US_STATE] [US_STATE] [U…" at bounding box center [434, 284] width 61 height 13
click at [564, 284] on input "_____" at bounding box center [582, 284] width 61 height 13
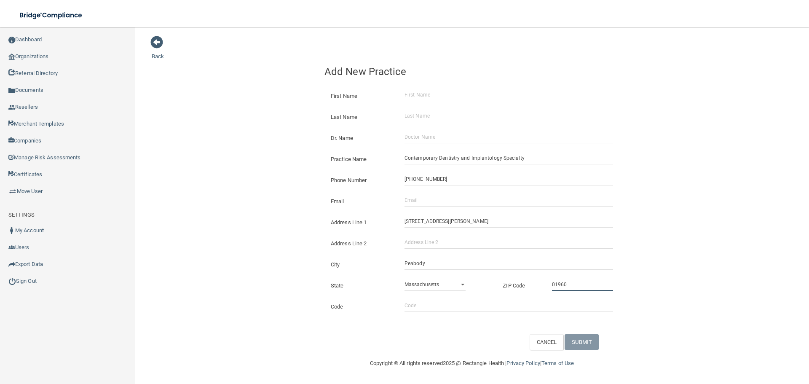
type input "01960"
drag, startPoint x: 166, startPoint y: 262, endPoint x: 198, endPoint y: 256, distance: 31.9
click at [167, 262] on div "Back Add New Practice First Name Last Name Dr. Name Practice Name Contemporary …" at bounding box center [472, 192] width 640 height 314
click at [444, 197] on input "Email" at bounding box center [508, 200] width 208 height 13
paste input "[EMAIL_ADDRESS][DOMAIN_NAME]"
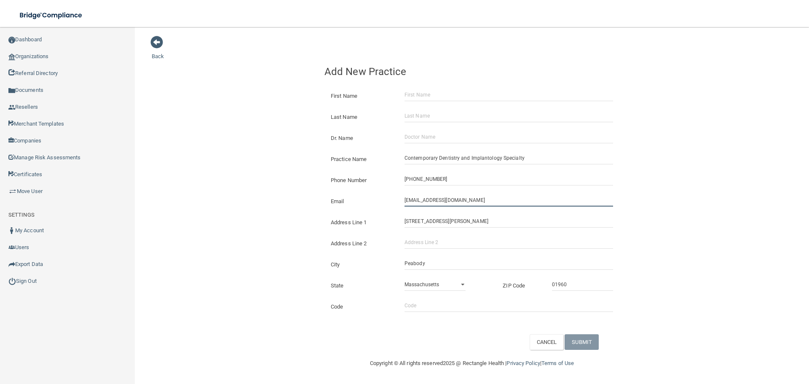
type input "[EMAIL_ADDRESS][DOMAIN_NAME]"
click at [276, 178] on div "Back Add New Practice First Name Last Name Dr. Name Practice Name Contemporary …" at bounding box center [472, 192] width 640 height 314
drag, startPoint x: 450, startPoint y: 147, endPoint x: 443, endPoint y: 141, distance: 9.2
click at [450, 147] on div "Practice Name Contemporary Dentistry and Implantology Specialty" at bounding box center [471, 155] width 307 height 21
click at [441, 138] on input "Dr. Name" at bounding box center [508, 137] width 208 height 13
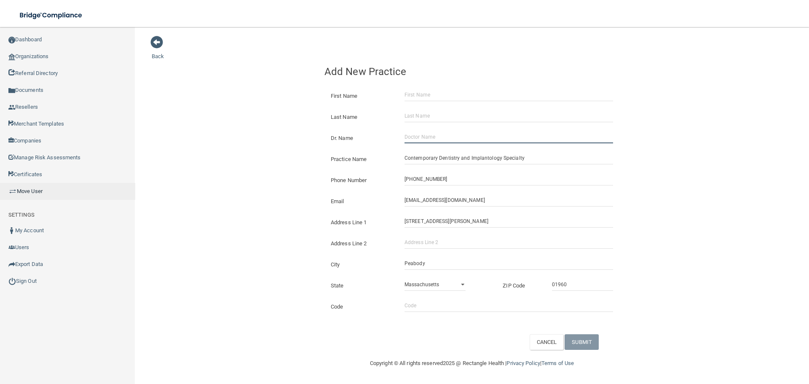
paste input "[PERSON_NAME]"
type input "[PERSON_NAME]"
click at [402, 95] on div at bounding box center [508, 94] width 221 height 13
drag, startPoint x: 405, startPoint y: 94, endPoint x: 430, endPoint y: 94, distance: 24.8
click at [405, 94] on input "First Name" at bounding box center [508, 94] width 208 height 13
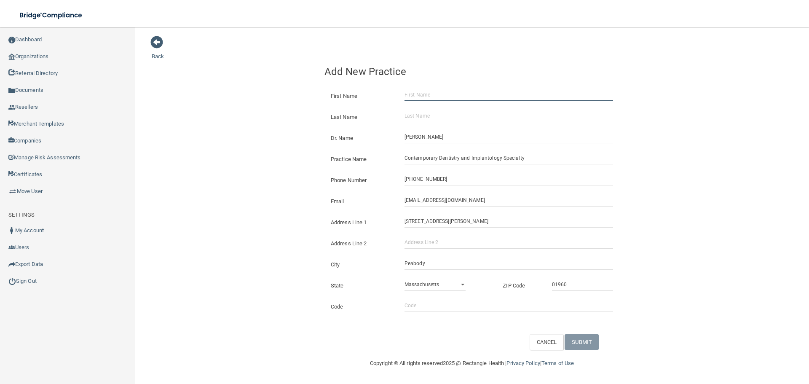
paste input "[PERSON_NAME]"
click at [432, 94] on input "[PERSON_NAME]" at bounding box center [508, 94] width 208 height 13
type input "[PERSON_NAME]"
click at [430, 111] on input "Last Name" at bounding box center [508, 115] width 208 height 13
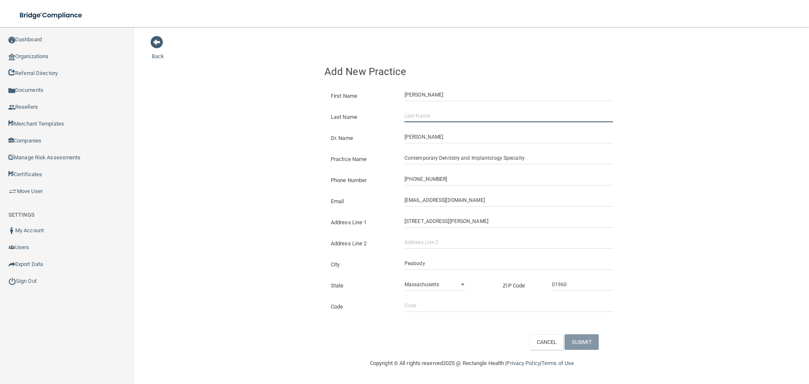
paste input "[PERSON_NAME]"
type input "[PERSON_NAME]"
click at [585, 337] on button "SUBMIT" at bounding box center [581, 342] width 34 height 16
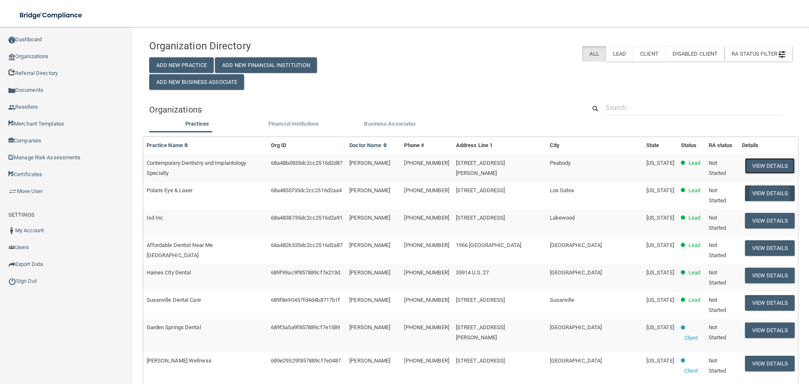
drag, startPoint x: 766, startPoint y: 170, endPoint x: 758, endPoint y: 183, distance: 15.1
click at [766, 170] on button "View Details" at bounding box center [770, 166] width 50 height 16
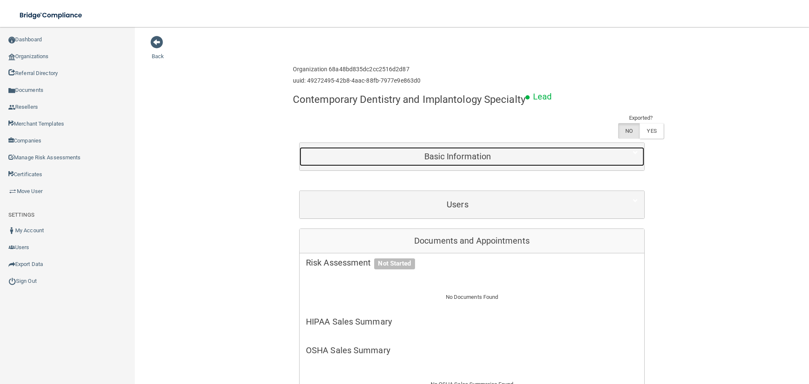
click at [414, 162] on div "Basic Information" at bounding box center [457, 156] width 316 height 19
